Goal: Find specific page/section: Find specific page/section

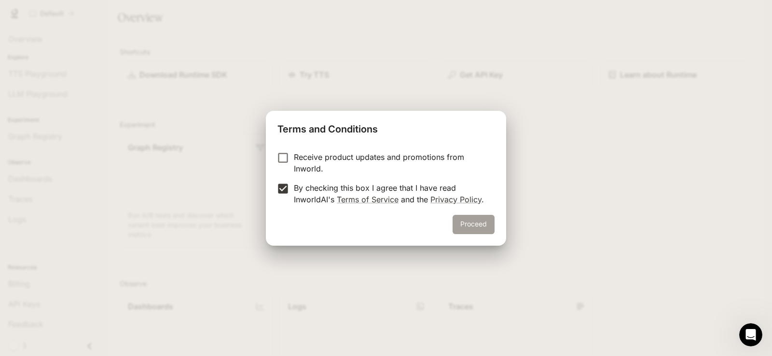
click at [474, 233] on button "Proceed" at bounding box center [473, 224] width 42 height 19
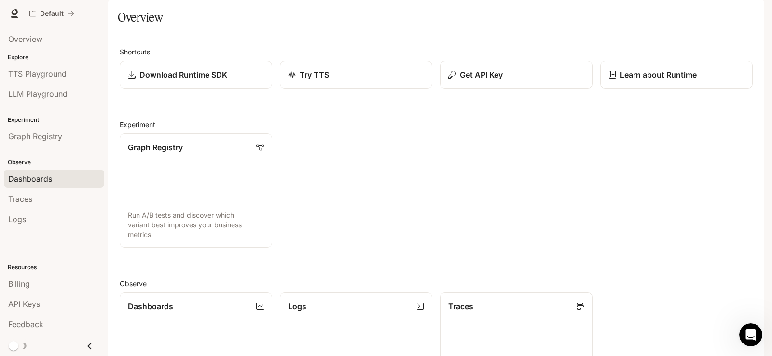
click at [58, 182] on div "Dashboards" at bounding box center [54, 179] width 92 height 12
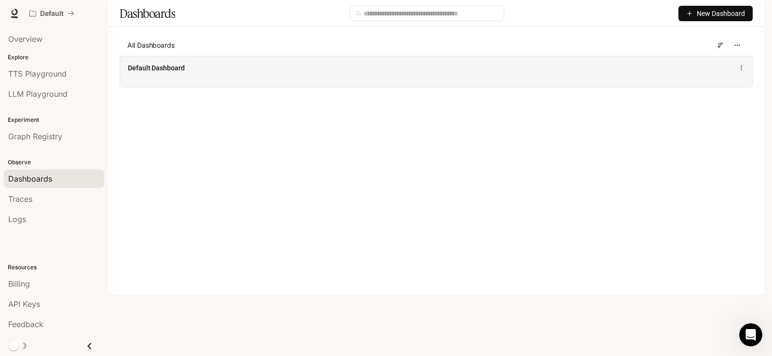
click at [208, 87] on div "Default Dashboard" at bounding box center [436, 71] width 632 height 31
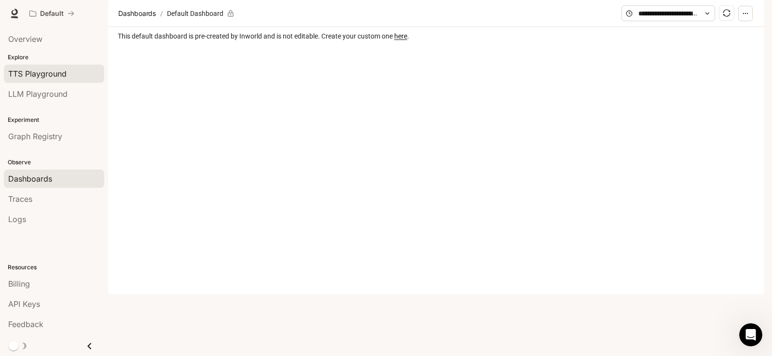
click at [299, 41] on span "This default dashboard is pre-created by Inworld and is not editable. Create yo…" at bounding box center [437, 36] width 638 height 11
